Goal: Task Accomplishment & Management: Manage account settings

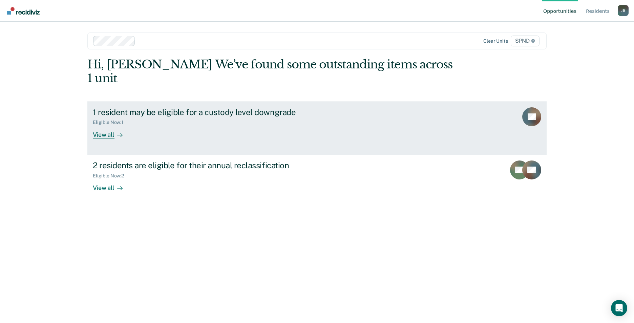
click at [104, 125] on div "View all" at bounding box center [112, 131] width 38 height 13
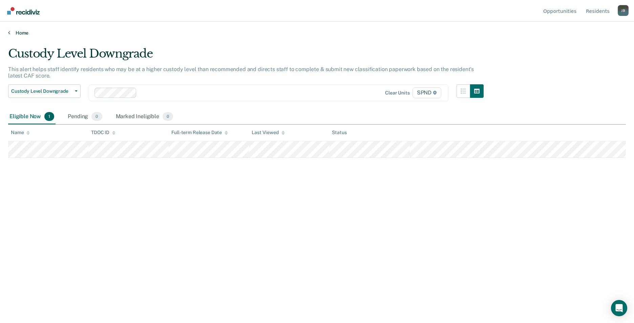
click at [19, 32] on link "Home" at bounding box center [317, 33] width 618 height 6
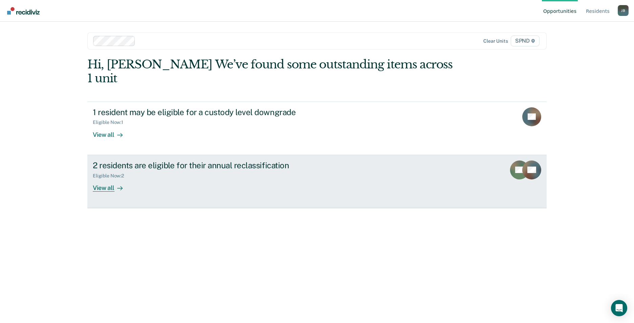
click at [108, 179] on div "View all" at bounding box center [112, 185] width 38 height 13
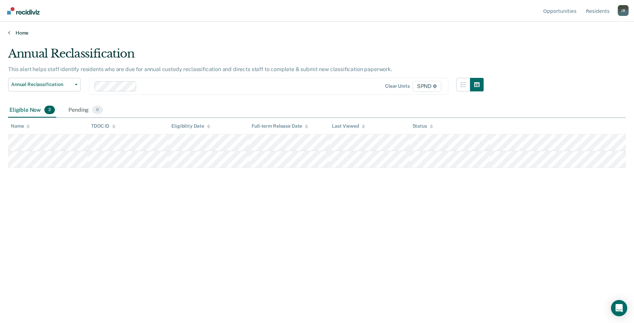
click at [15, 32] on link "Home" at bounding box center [317, 33] width 618 height 6
click at [29, 32] on link "Home" at bounding box center [317, 33] width 618 height 6
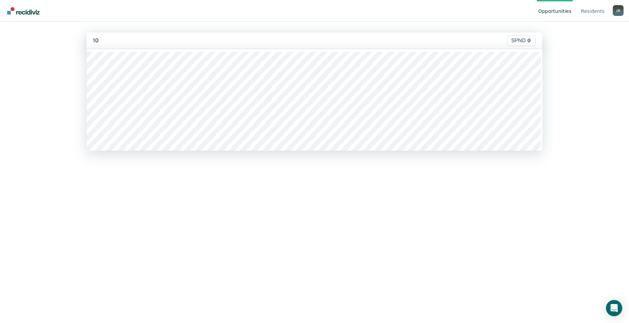
type input "10n"
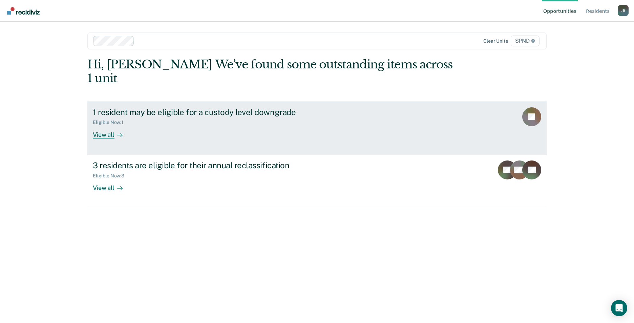
click at [111, 125] on div "View all" at bounding box center [112, 131] width 38 height 13
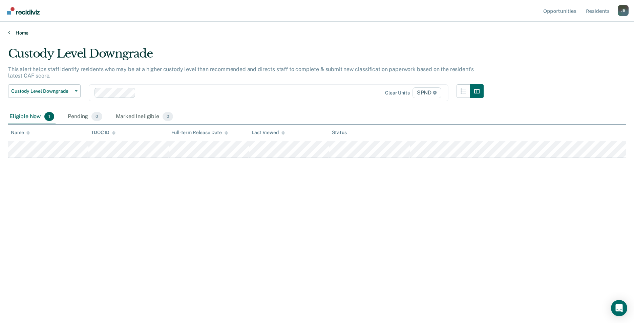
click at [14, 33] on link "Home" at bounding box center [317, 33] width 618 height 6
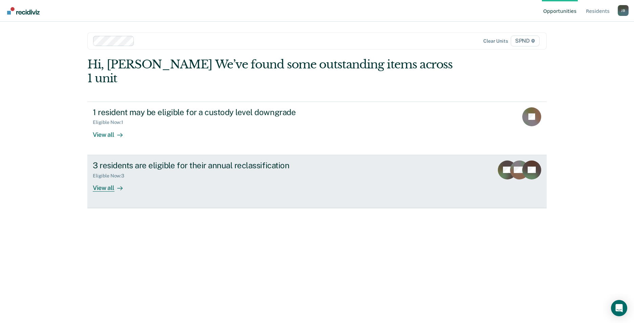
click at [111, 179] on div "View all" at bounding box center [112, 185] width 38 height 13
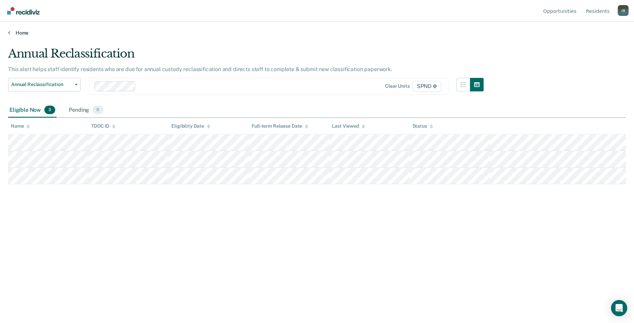
click at [14, 35] on link "Home" at bounding box center [317, 33] width 618 height 6
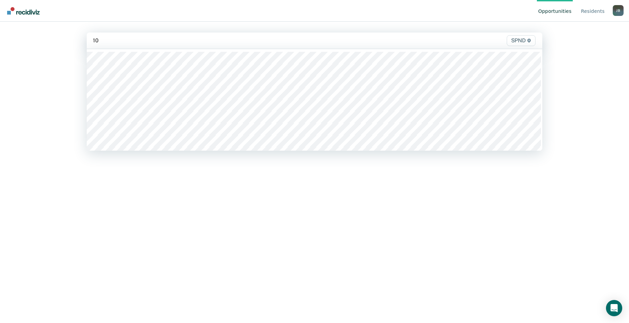
type input "10s"
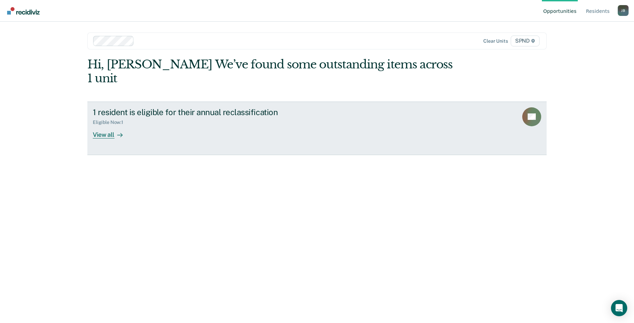
click at [104, 125] on div "View all" at bounding box center [112, 131] width 38 height 13
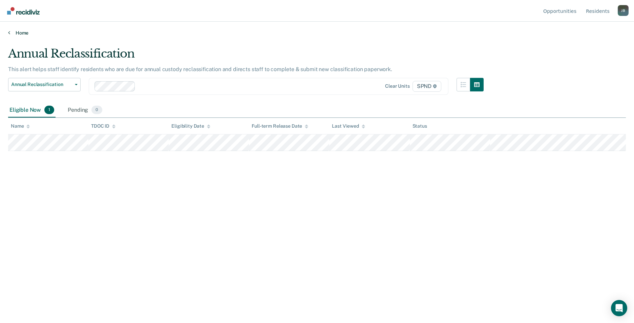
click at [19, 33] on link "Home" at bounding box center [317, 33] width 618 height 6
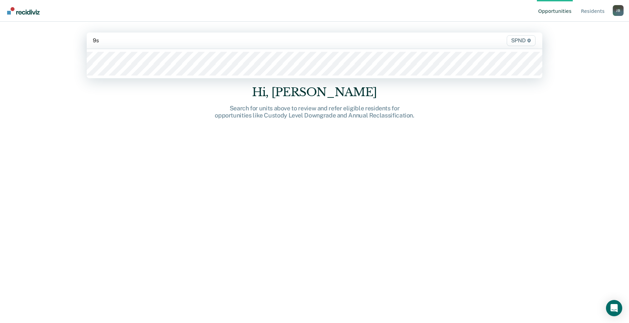
type input "9s2"
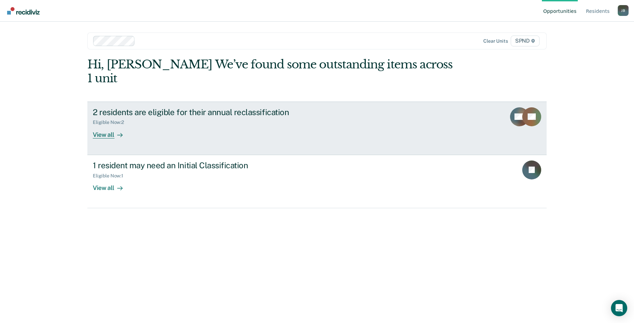
click at [106, 125] on div "View all" at bounding box center [112, 131] width 38 height 13
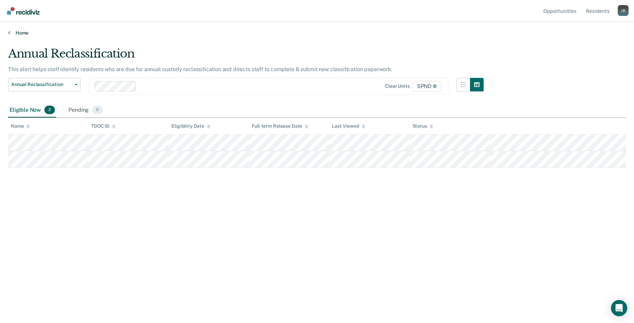
click at [10, 35] on link "Home" at bounding box center [317, 33] width 618 height 6
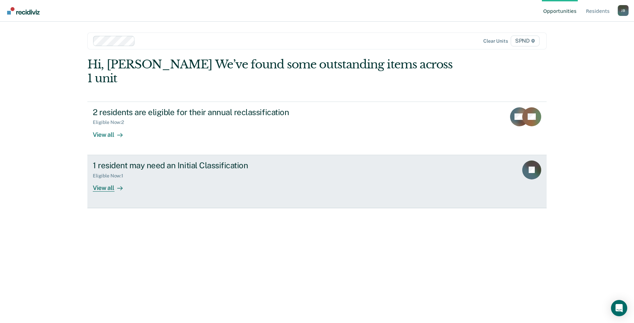
click at [110, 179] on div "View all" at bounding box center [112, 185] width 38 height 13
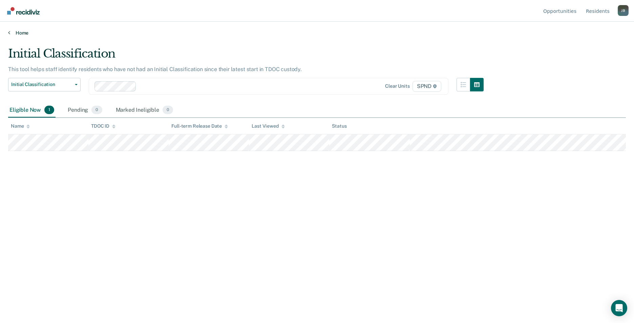
click at [14, 32] on link "Home" at bounding box center [317, 33] width 618 height 6
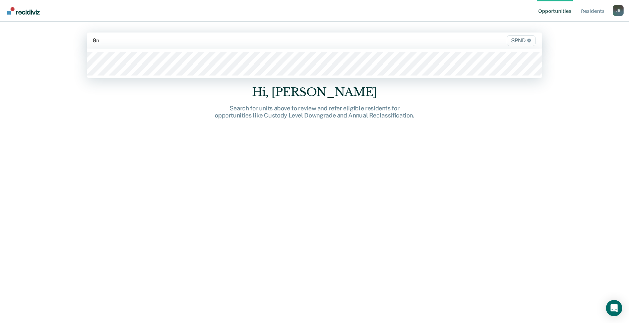
type input "9n3"
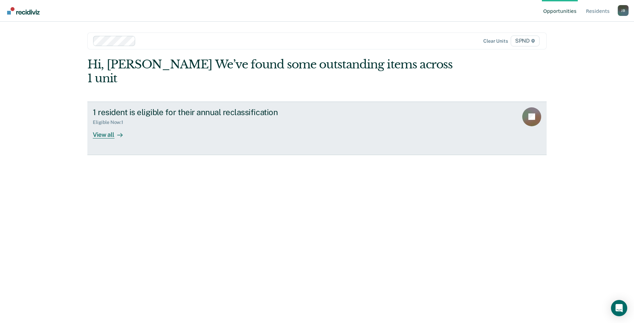
click at [110, 125] on div "View all" at bounding box center [112, 131] width 38 height 13
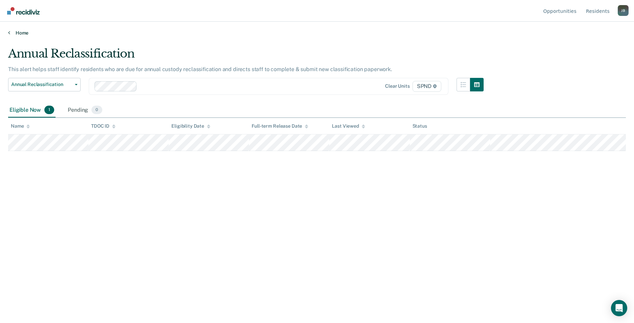
click at [15, 32] on link "Home" at bounding box center [317, 33] width 618 height 6
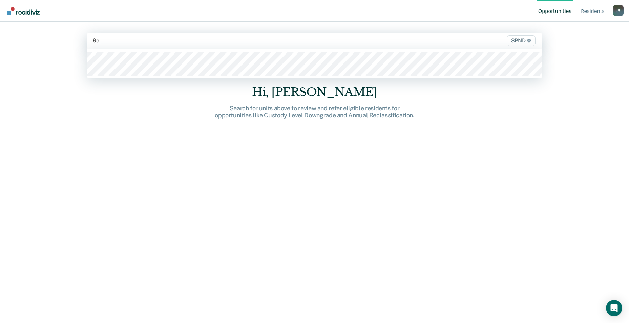
type input "9e3"
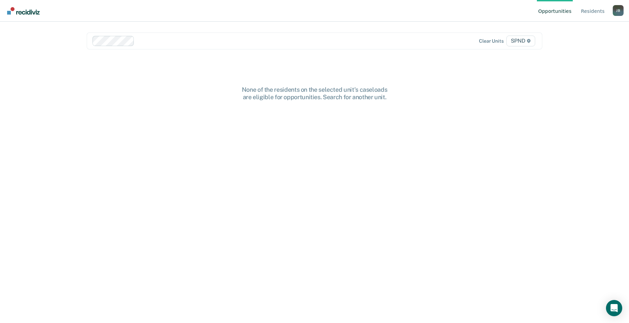
click at [142, 42] on div at bounding box center [270, 41] width 266 height 8
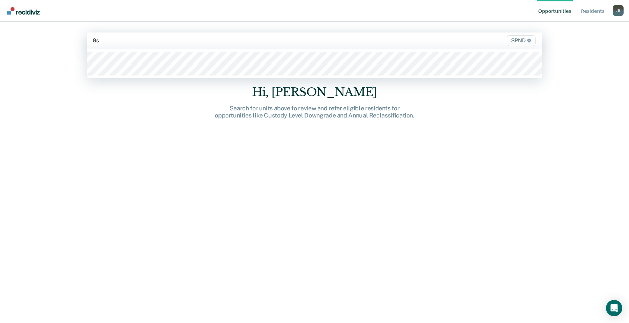
type input "9s3"
type input "9s2"
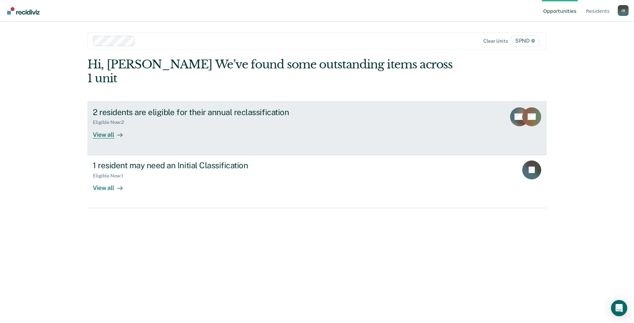
click at [107, 120] on div "Eligible Now : 2" at bounding box center [111, 123] width 37 height 6
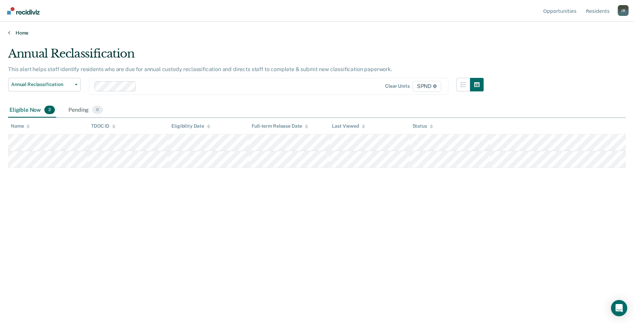
click at [8, 34] on icon at bounding box center [9, 32] width 2 height 5
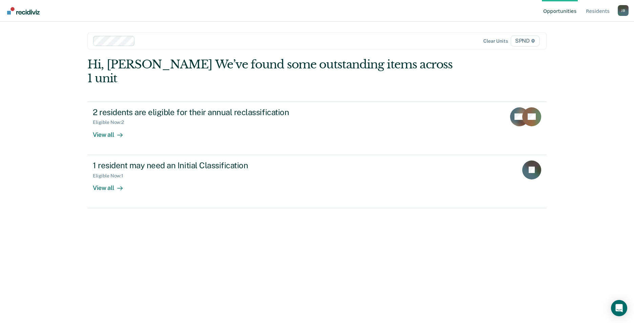
click at [8, 34] on div "Opportunities Resident s [PERSON_NAME] [PERSON_NAME] Profile How it works Log O…" at bounding box center [317, 161] width 634 height 323
click at [235, 29] on main "Clear units SPND Hi, [PERSON_NAME] We’ve found some outstanding items across 1 …" at bounding box center [317, 164] width 476 height 285
click at [623, 11] on div "[PERSON_NAME]" at bounding box center [623, 10] width 11 height 11
click at [587, 53] on link "Log Out" at bounding box center [596, 53] width 44 height 6
